Goal: Task Accomplishment & Management: Use online tool/utility

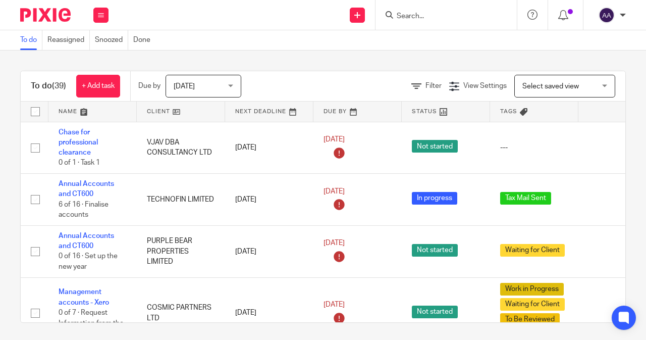
click at [411, 19] on input "Search" at bounding box center [441, 16] width 91 height 9
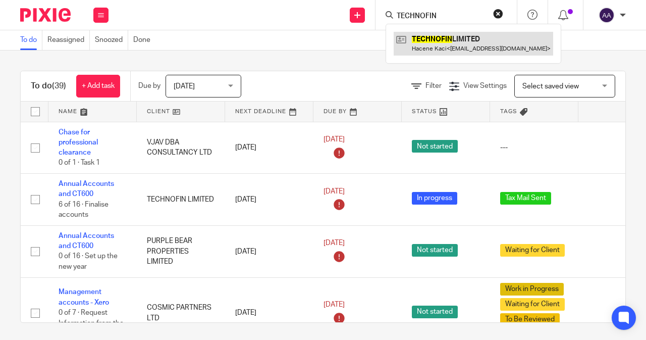
type input "TECHNOFIN"
click at [480, 49] on link at bounding box center [473, 43] width 159 height 23
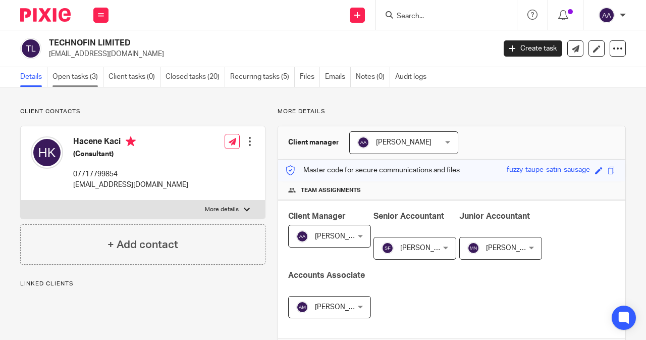
click at [94, 80] on link "Open tasks (3)" at bounding box center [77, 77] width 51 height 20
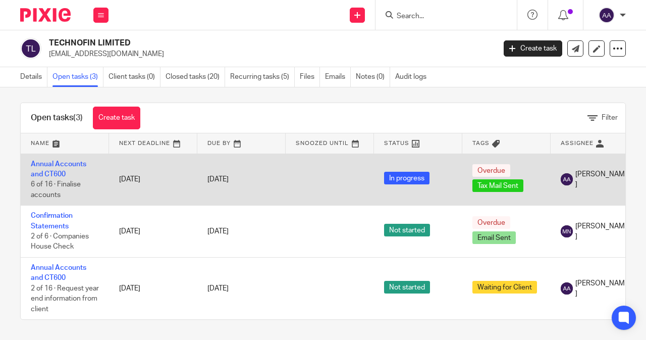
scroll to position [12, 0]
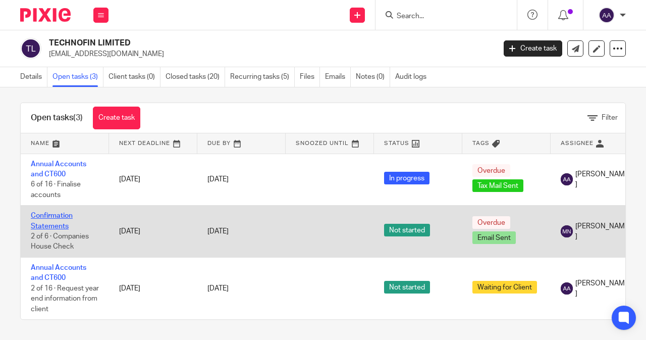
click at [63, 212] on link "Confirmation Statements" at bounding box center [52, 220] width 42 height 17
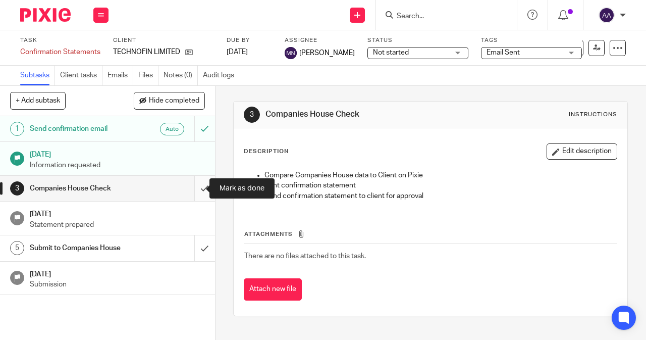
click at [196, 190] on input "submit" at bounding box center [107, 188] width 215 height 25
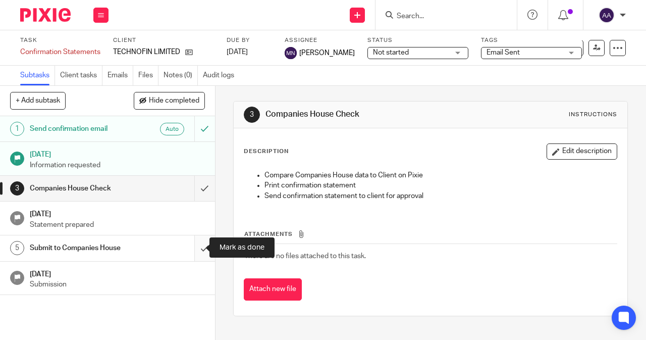
click at [197, 240] on input "submit" at bounding box center [107, 247] width 215 height 25
